Goal: Information Seeking & Learning: Learn about a topic

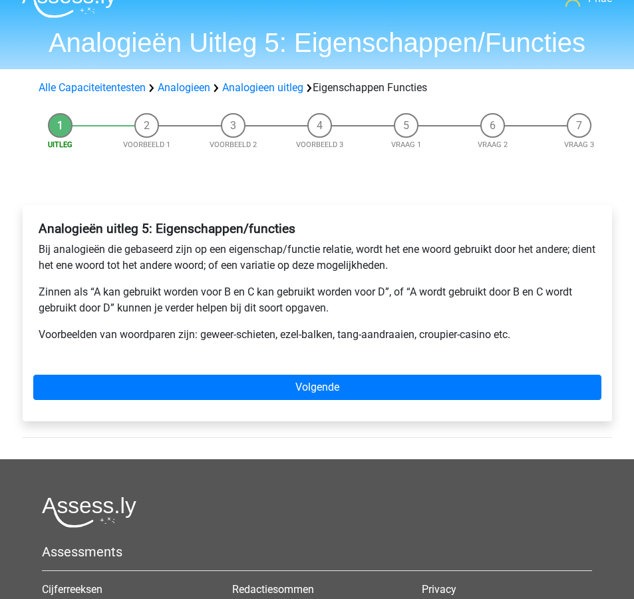
scroll to position [34, 0]
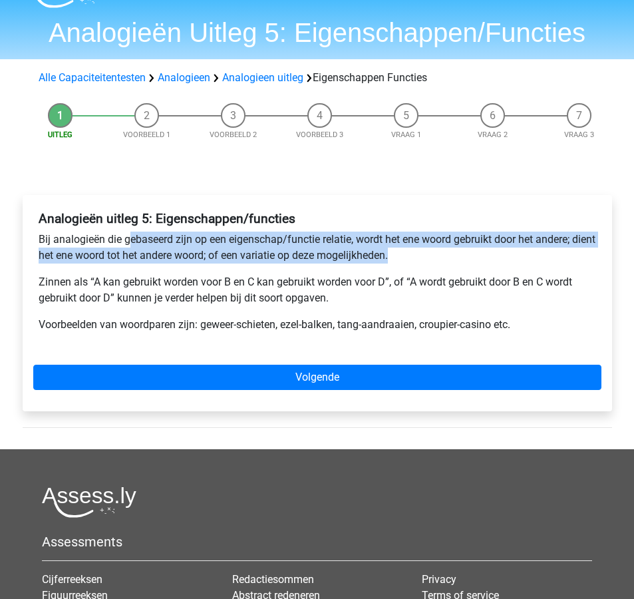
drag, startPoint x: 127, startPoint y: 241, endPoint x: 422, endPoint y: 251, distance: 295.5
click at [422, 251] on p "Bij analogieën die gebaseerd zijn op een eigenschap/functie relatie, wordt het …" at bounding box center [317, 247] width 557 height 32
copy p "ebaseerd zijn op een eigenschap/functie relatie, wordt het ene woord gebruikt d…"
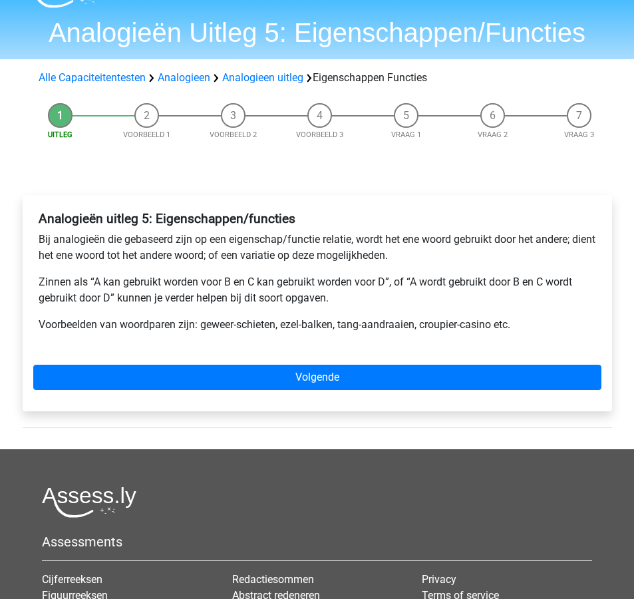
click at [56, 284] on p "Zinnen als “A kan gebruikt worden voor B en C kan gebruikt worden voor D”, of “…" at bounding box center [317, 290] width 557 height 32
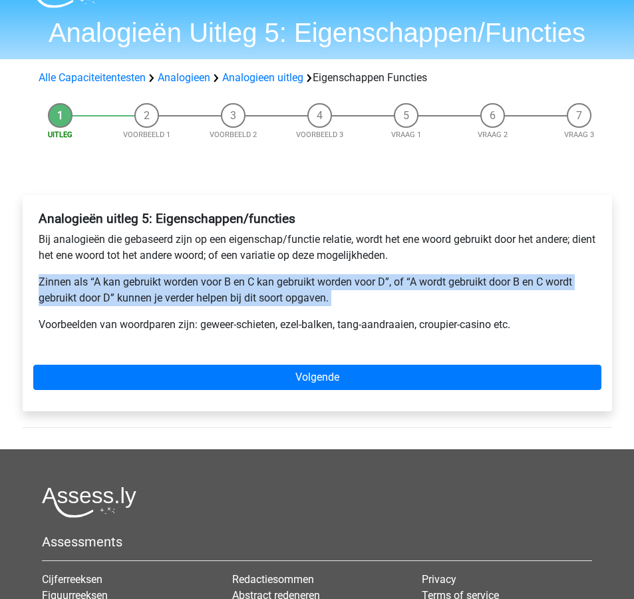
drag, startPoint x: 36, startPoint y: 279, endPoint x: 348, endPoint y: 306, distance: 313.7
click at [348, 306] on div "Analogieën uitleg 5: Eigenschappen/functies Bij analogieën die gebaseerd zijn o…" at bounding box center [317, 277] width 568 height 143
copy p "Zinnen als “A kan gebruikt worden voor B en C kan gebruikt worden voor D”, of “…"
click at [311, 324] on p "Voorbeelden van woordparen zijn: geweer-schieten, ezel-balken, tang-aandraaien,…" at bounding box center [317, 325] width 557 height 16
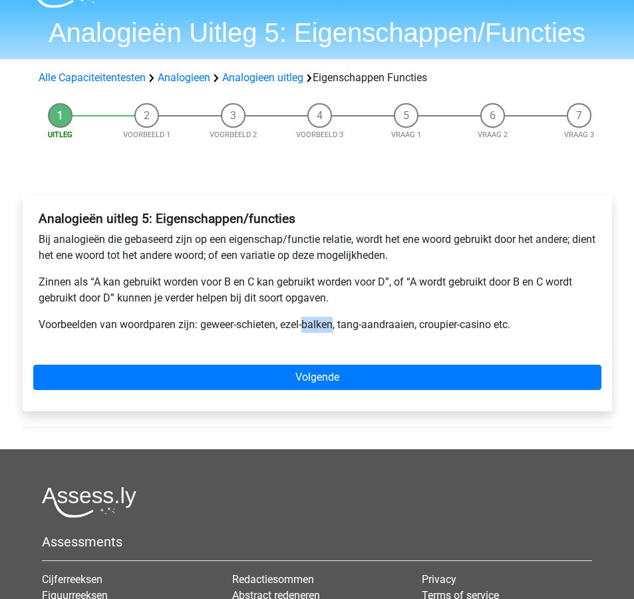
click at [311, 324] on p "Voorbeelden van woordparen zijn: geweer-schieten, ezel-balken, tang-aandraaien,…" at bounding box center [317, 325] width 557 height 16
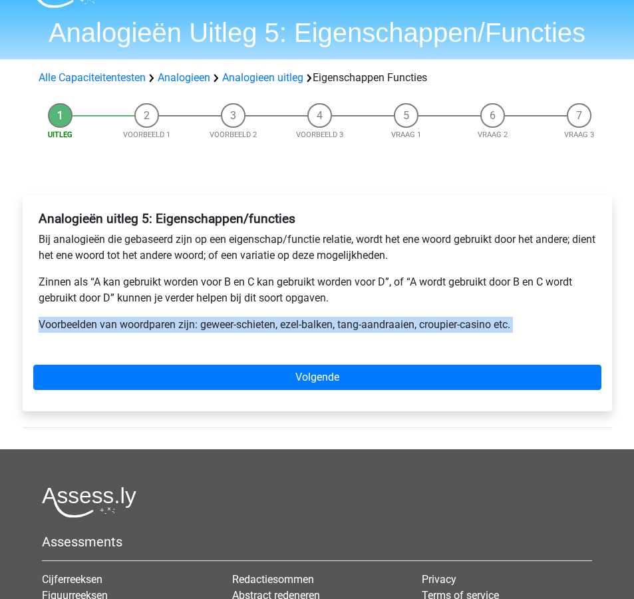
click at [311, 324] on p "Voorbeelden van woordparen zijn: geweer-schieten, ezel-balken, tang-aandraaien,…" at bounding box center [317, 325] width 557 height 16
copy div "Voorbeelden van woordparen zijn: geweer-schieten, ezel-balken, tang-aandraaien,…"
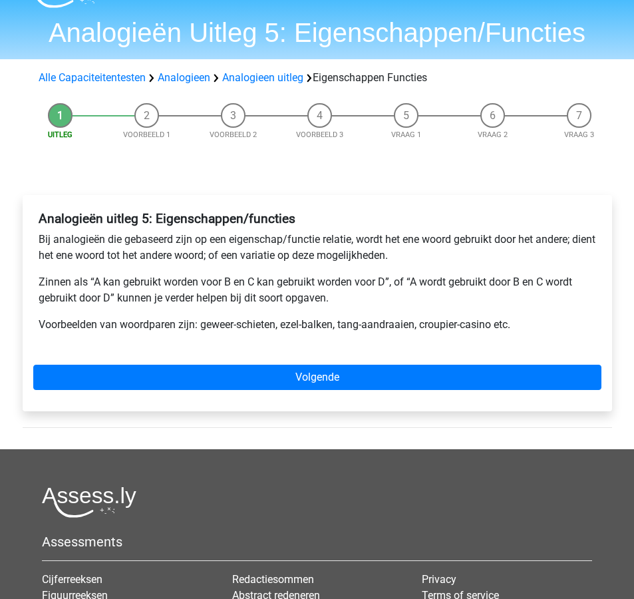
click at [583, 297] on p "Zinnen als “A kan gebruikt worden voor B en C kan gebruikt worden voor D”, of “…" at bounding box center [317, 290] width 557 height 32
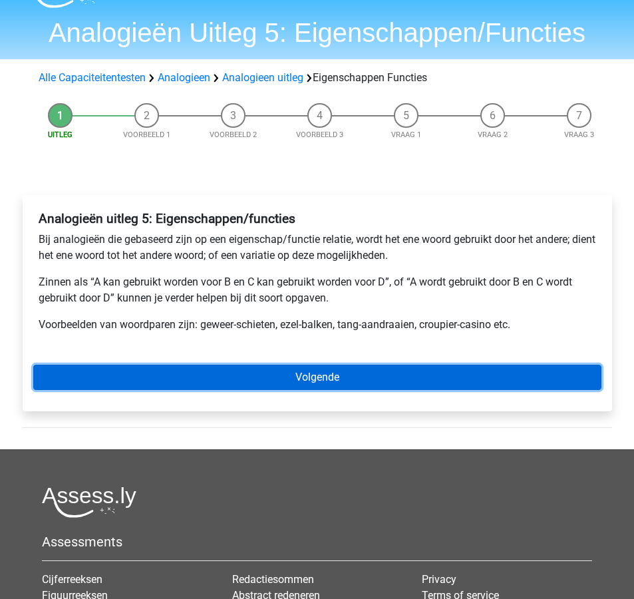
click at [375, 375] on link "Volgende" at bounding box center [317, 376] width 568 height 25
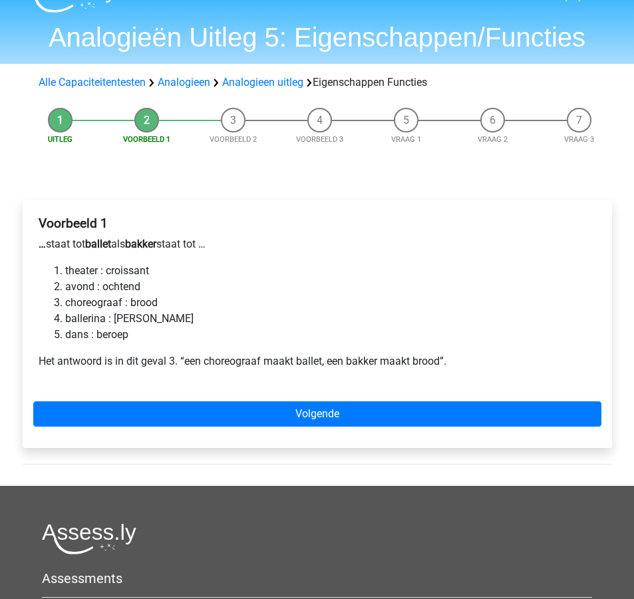
scroll to position [33, 0]
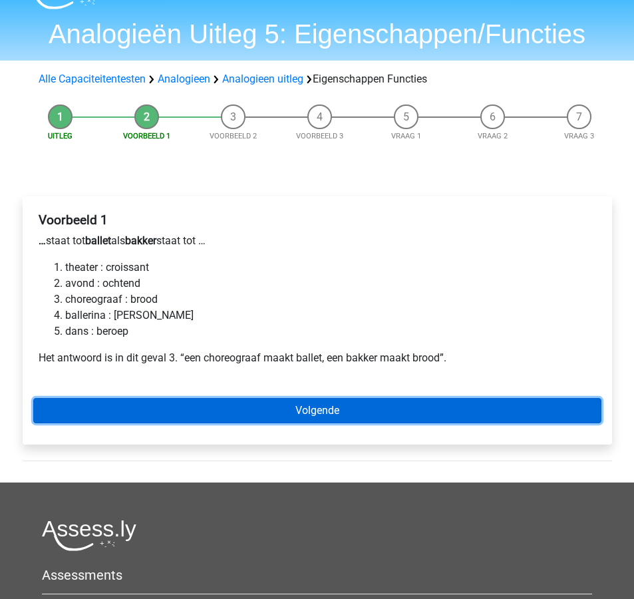
click at [373, 400] on link "Volgende" at bounding box center [317, 410] width 568 height 25
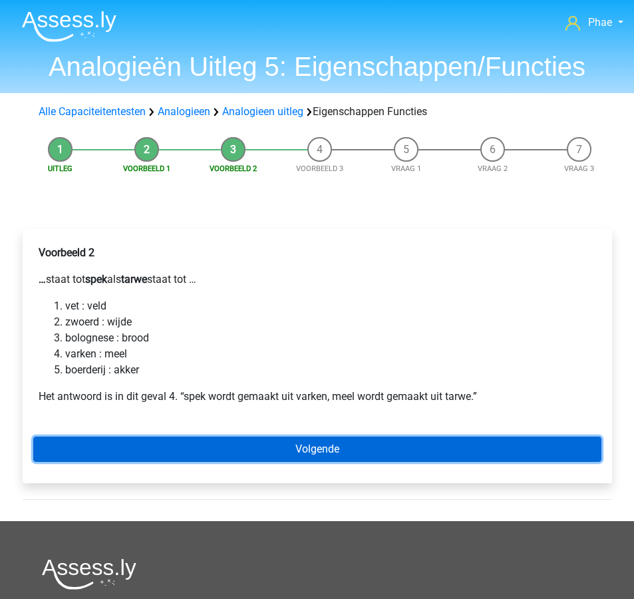
click at [364, 445] on link "Volgende" at bounding box center [317, 448] width 568 height 25
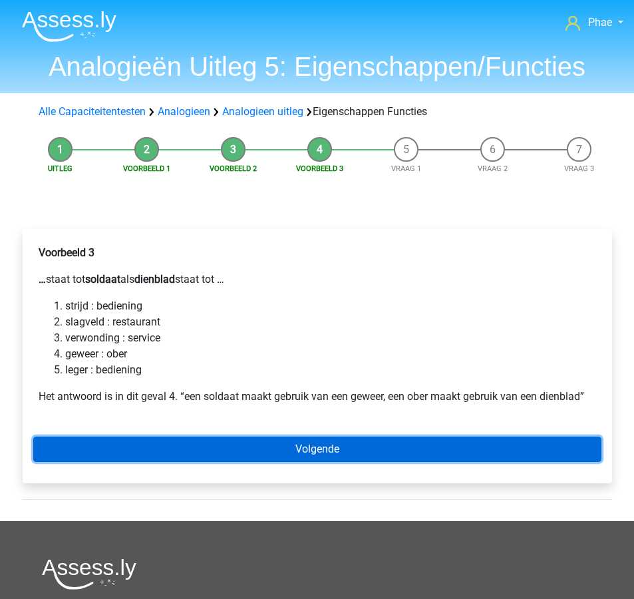
click at [364, 451] on link "Volgende" at bounding box center [317, 448] width 568 height 25
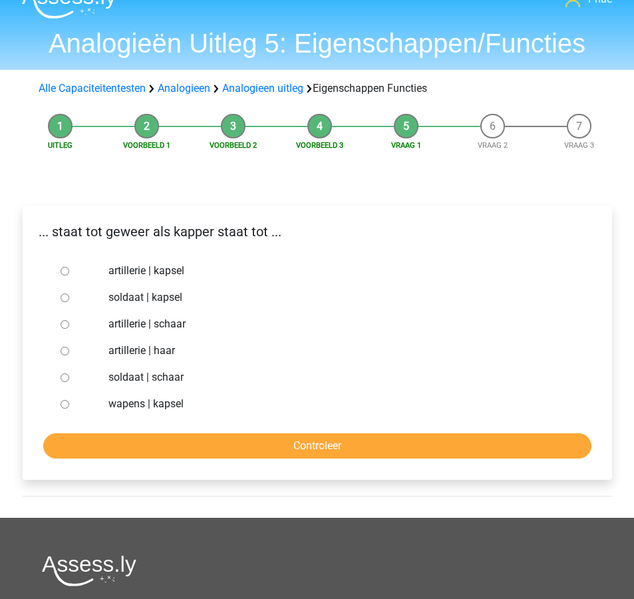
scroll to position [33, 0]
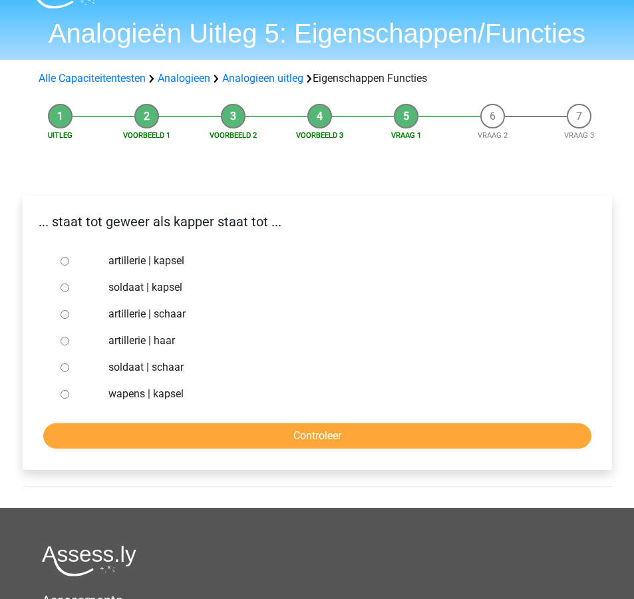
click at [150, 356] on div "soldaat | schaar" at bounding box center [338, 367] width 480 height 27
click at [150, 364] on label "soldaat | schaar" at bounding box center [338, 367] width 460 height 16
click at [69, 364] on input "soldaat | schaar" at bounding box center [65, 367] width 9 height 9
radio input "true"
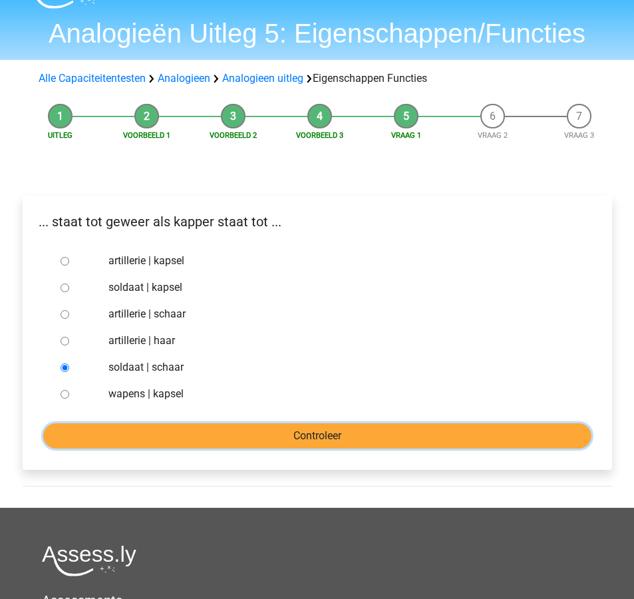
click at [222, 434] on input "Controleer" at bounding box center [317, 435] width 548 height 25
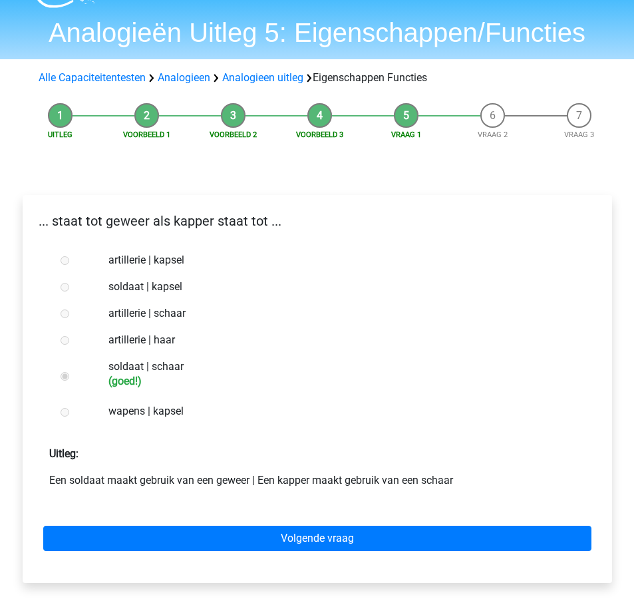
scroll to position [50, 0]
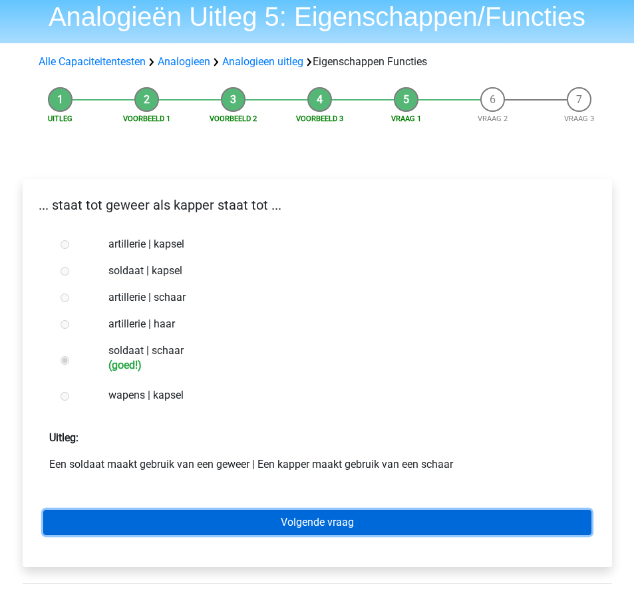
click at [255, 523] on link "Volgende vraag" at bounding box center [317, 521] width 548 height 25
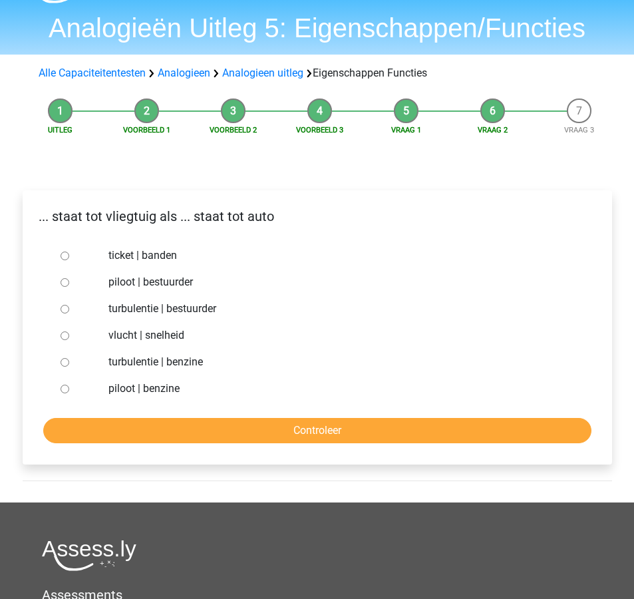
scroll to position [39, 0]
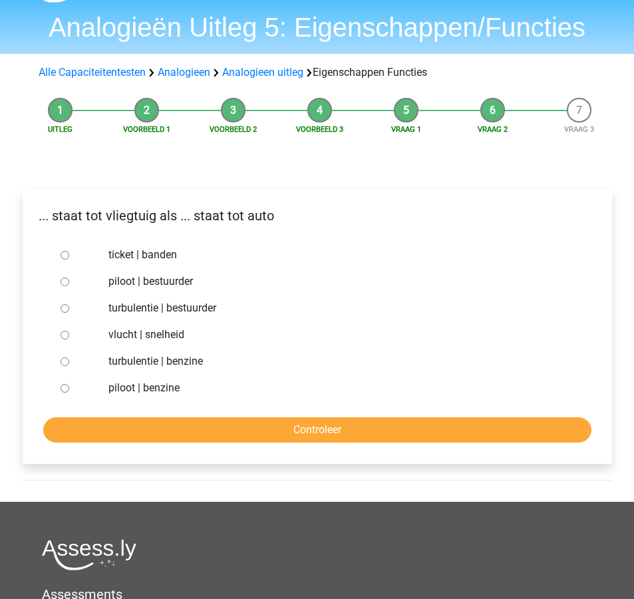
click at [172, 395] on label "piloot | benzine" at bounding box center [338, 388] width 460 height 16
click at [69, 392] on input "piloot | benzine" at bounding box center [65, 388] width 9 height 9
radio input "true"
click at [156, 281] on label "piloot | bestuurder" at bounding box center [338, 281] width 460 height 16
click at [69, 281] on input "piloot | bestuurder" at bounding box center [65, 281] width 9 height 9
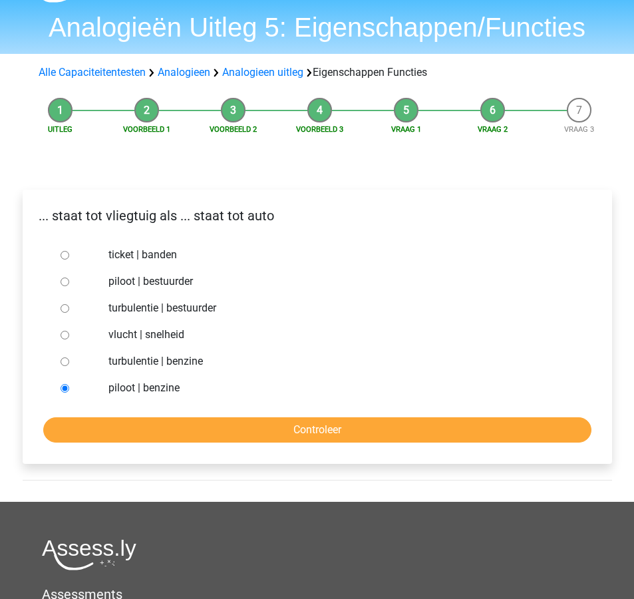
radio input "true"
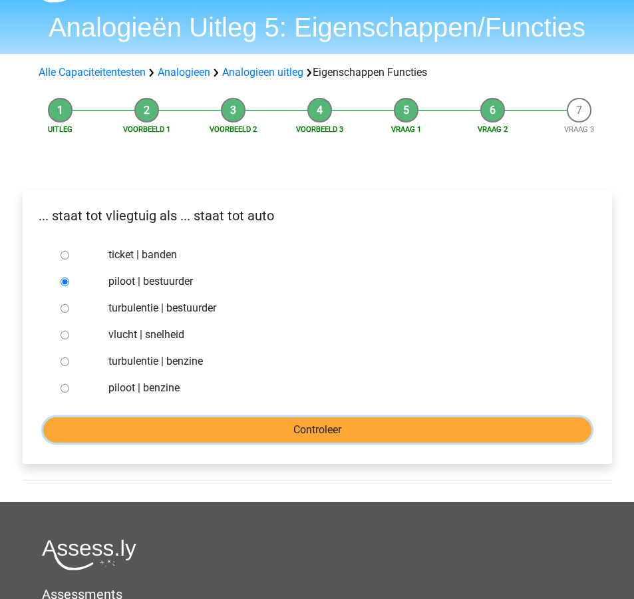
click at [271, 420] on input "Controleer" at bounding box center [317, 429] width 548 height 25
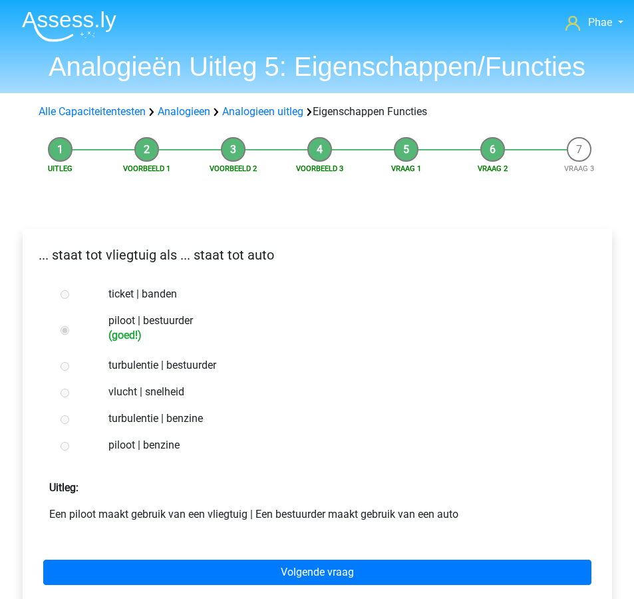
scroll to position [11, 0]
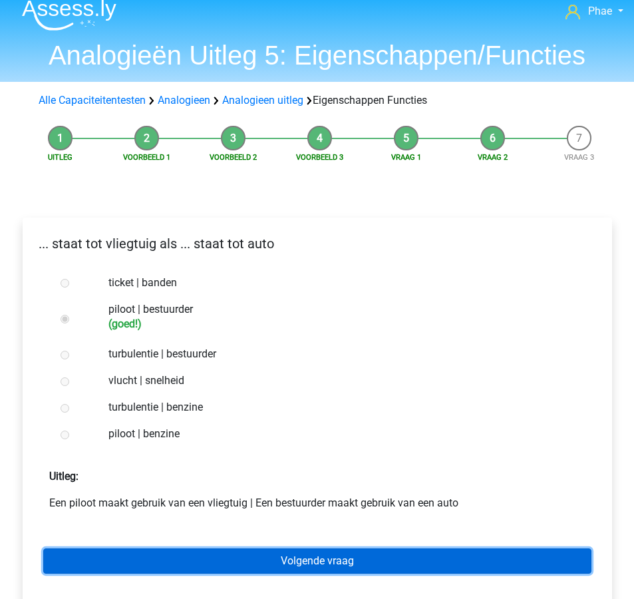
click at [327, 553] on link "Volgende vraag" at bounding box center [317, 560] width 548 height 25
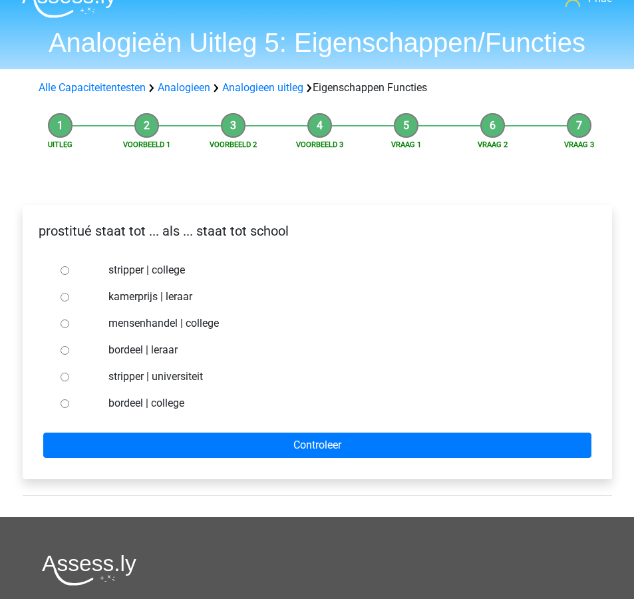
scroll to position [32, 0]
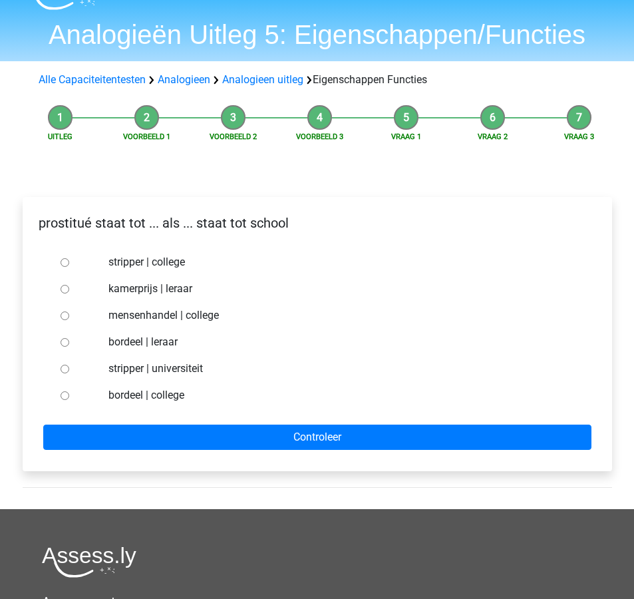
click at [174, 338] on label "bordeel | leraar" at bounding box center [338, 342] width 460 height 16
click at [69, 338] on input "bordeel | leraar" at bounding box center [65, 342] width 9 height 9
radio input "true"
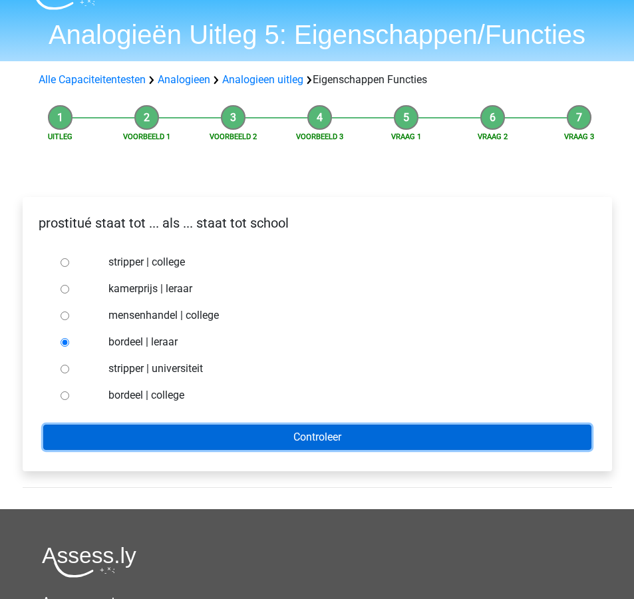
click at [276, 434] on input "Controleer" at bounding box center [317, 436] width 548 height 25
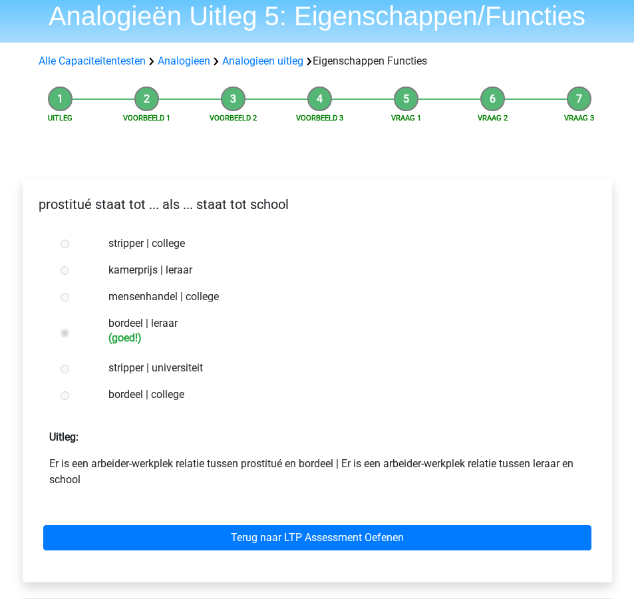
scroll to position [60, 0]
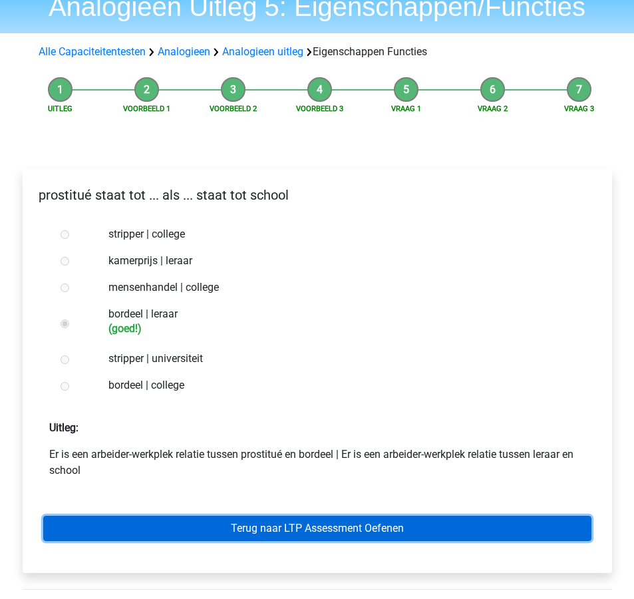
click at [301, 526] on link "Terug naar LTP Assessment Oefenen" at bounding box center [317, 527] width 548 height 25
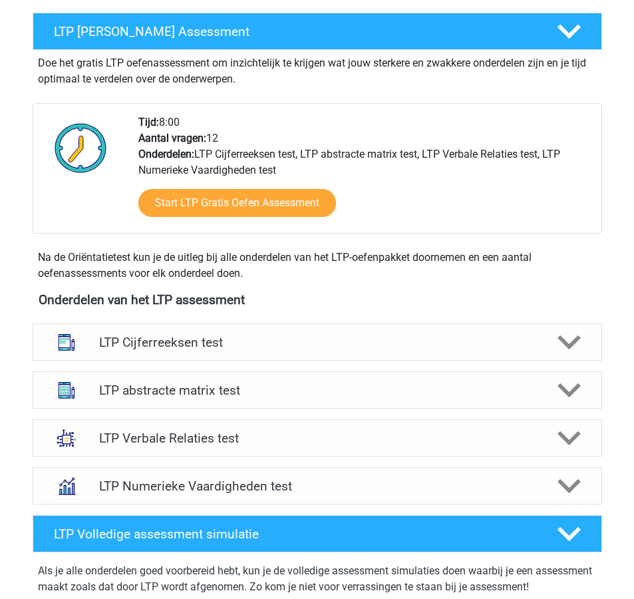
scroll to position [256, 0]
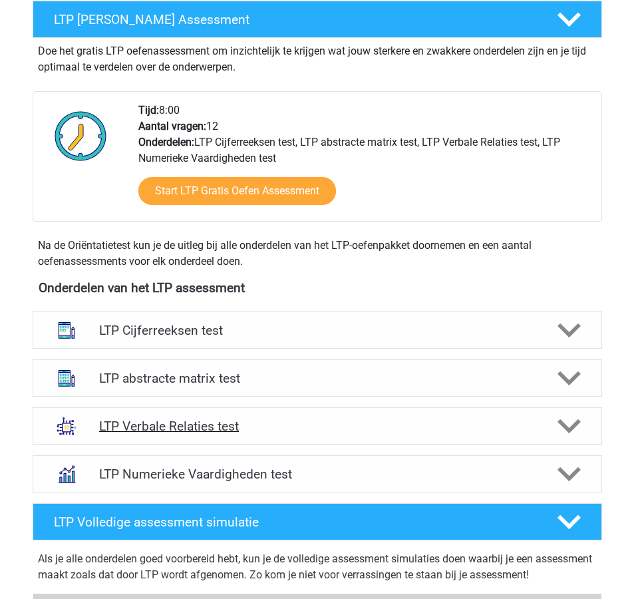
click at [283, 426] on h4 "LTP Verbale Relaties test" at bounding box center [317, 425] width 436 height 15
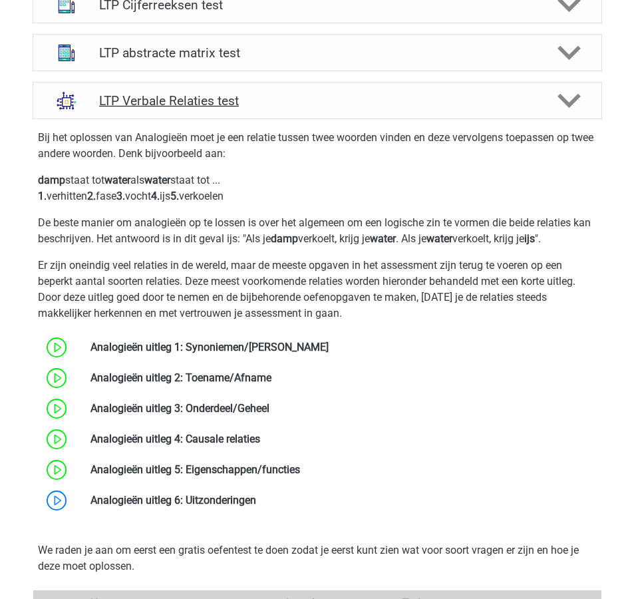
scroll to position [618, 0]
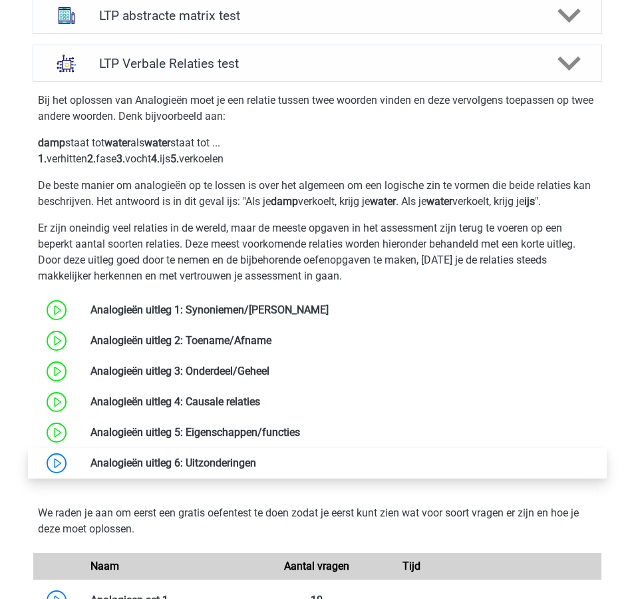
click at [256, 461] on link at bounding box center [256, 462] width 0 height 13
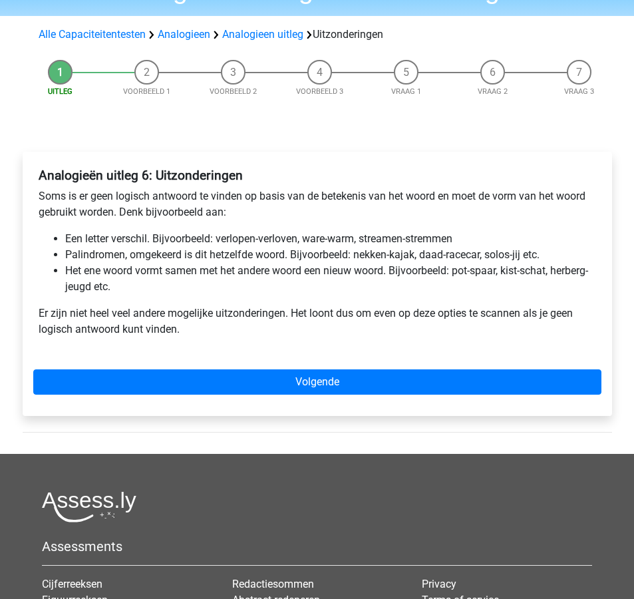
scroll to position [81, 0]
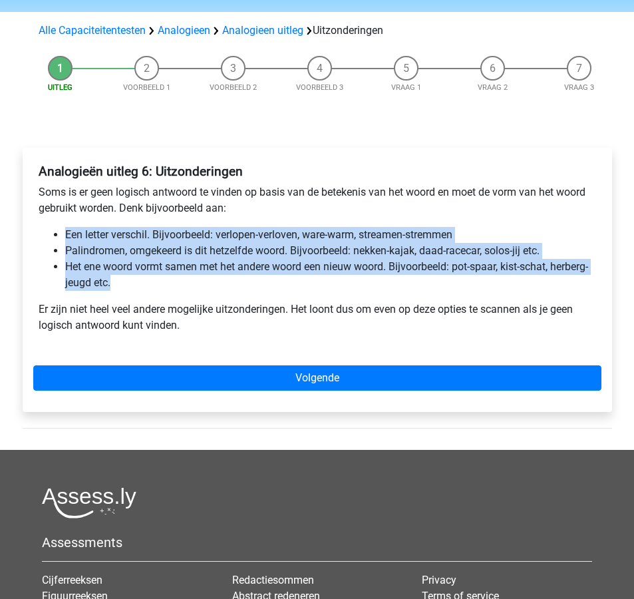
drag, startPoint x: 170, startPoint y: 285, endPoint x: 76, endPoint y: 225, distance: 110.7
click at [76, 225] on div "Analogieën uitleg 6: Uitzonderingen Soms is er geen logisch antwoord te vinden …" at bounding box center [317, 253] width 568 height 191
copy ul "Een letter verschil. Bijvoorbeeld: verlopen-verloven, ware-warm, streamen-strem…"
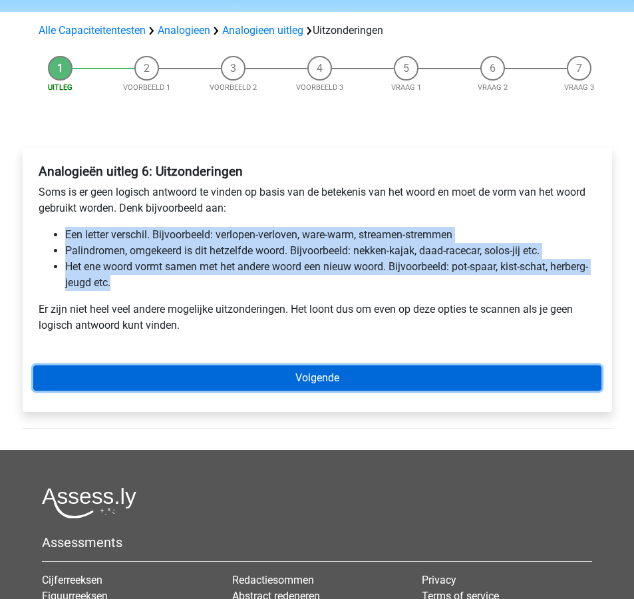
click at [440, 376] on link "Volgende" at bounding box center [317, 377] width 568 height 25
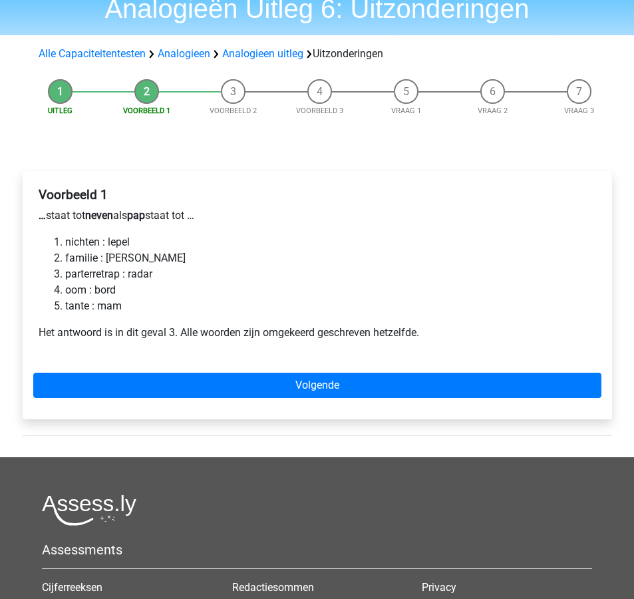
scroll to position [77, 0]
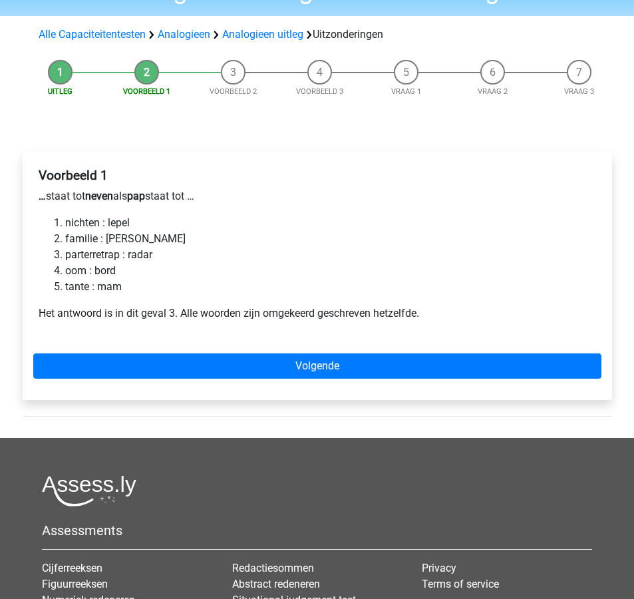
click at [380, 320] on p "Het antwoord is in dit geval 3. Alle woorden zijn omgekeerd geschreven hetzelfd…" at bounding box center [317, 313] width 557 height 16
drag, startPoint x: 184, startPoint y: 311, endPoint x: 423, endPoint y: 310, distance: 239.4
click at [423, 310] on p "Het antwoord is in dit geval 3. Alle woorden zijn omgekeerd geschreven hetzelfd…" at bounding box center [317, 313] width 557 height 16
copy p "Alle woorden zijn omgekeerd geschreven hetzelfde."
click at [126, 258] on li "parterretrap : radar" at bounding box center [330, 255] width 531 height 16
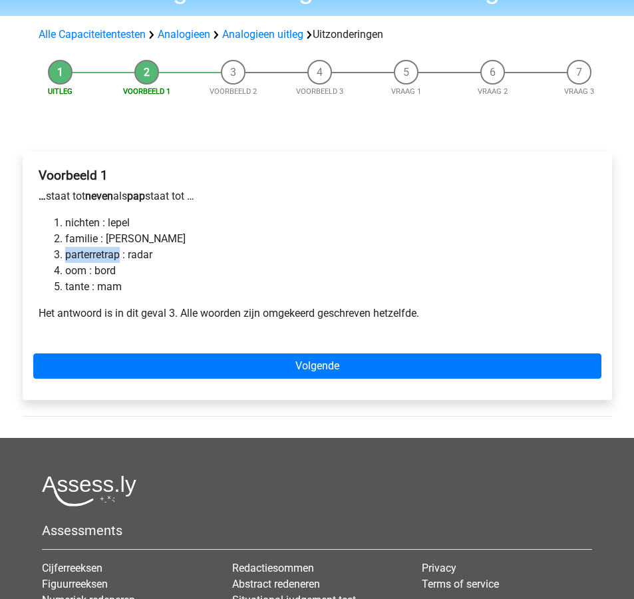
drag, startPoint x: 120, startPoint y: 255, endPoint x: 65, endPoint y: 255, distance: 55.2
click at [65, 255] on li "parterretrap : radar" at bounding box center [330, 255] width 531 height 16
copy li "parterretrap"
